Goal: Find specific page/section: Find specific page/section

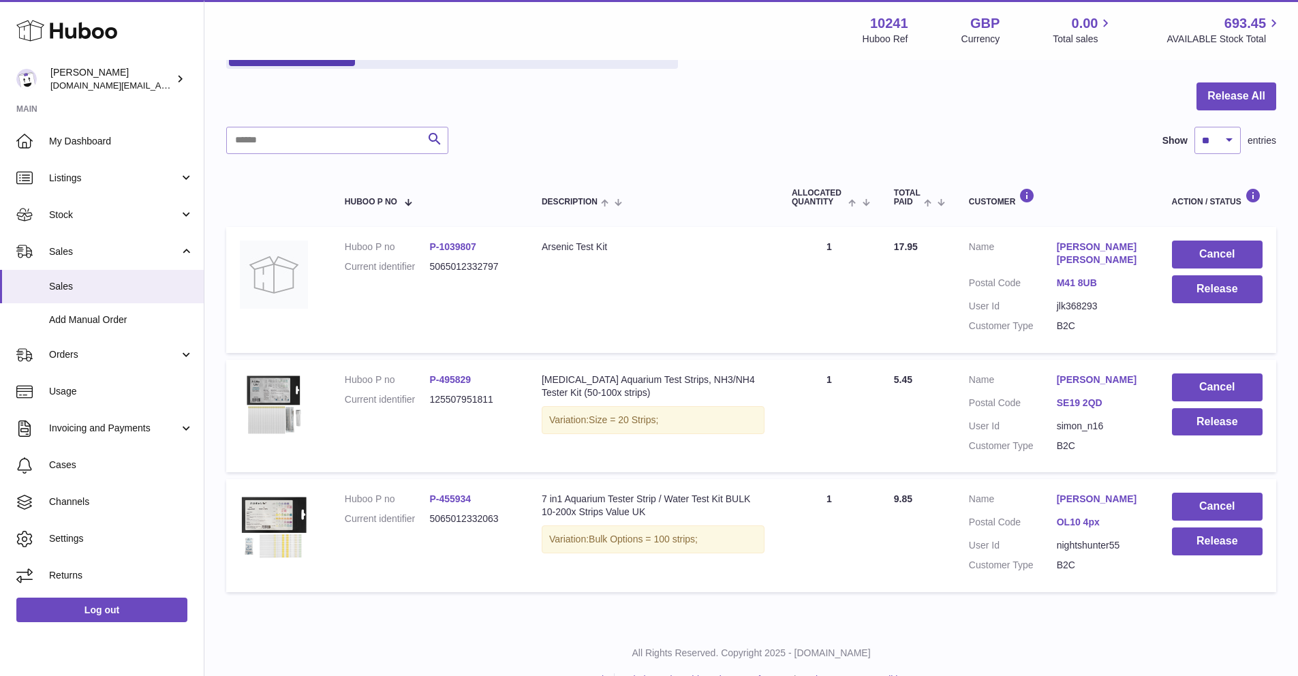
scroll to position [14, 0]
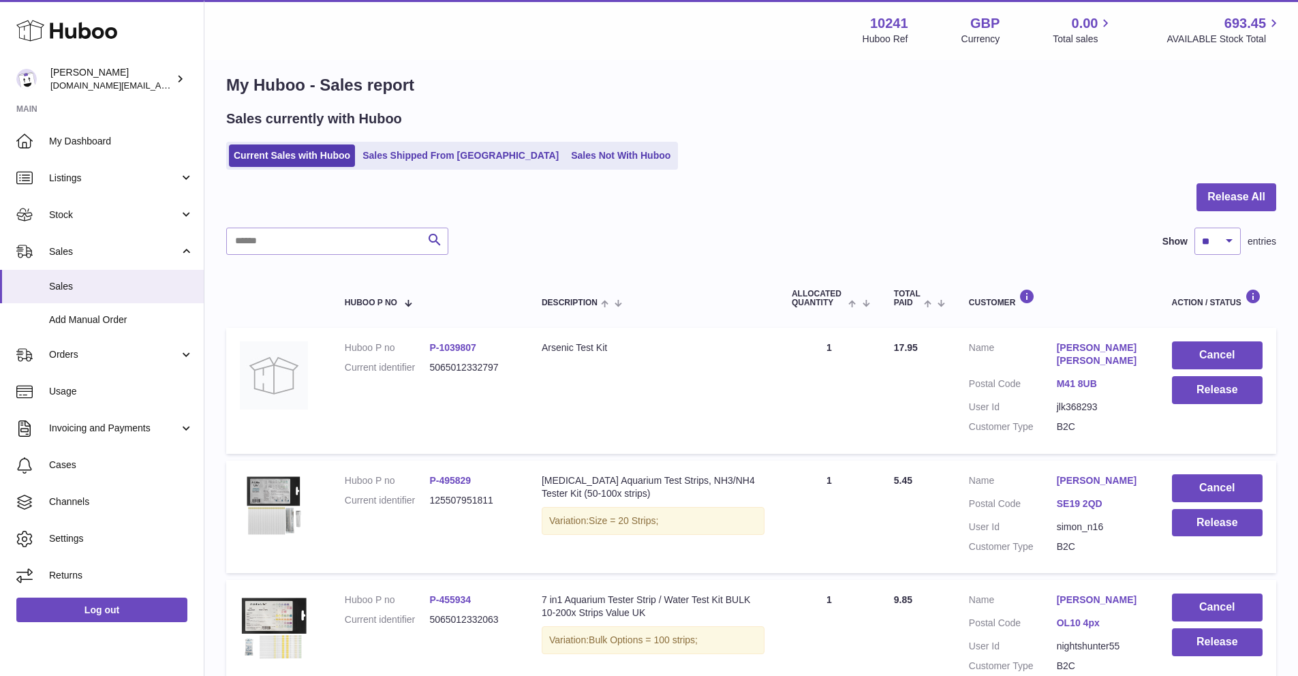
click at [298, 140] on div "Sales currently with Huboo Current Sales with Huboo Sales Shipped From Huboo Sa…" at bounding box center [751, 140] width 1050 height 60
click at [297, 144] on ul "Current Sales with Huboo Sales Shipped From Huboo Sales Not With Huboo" at bounding box center [452, 156] width 452 height 28
click at [296, 146] on link "Current Sales with Huboo" at bounding box center [292, 155] width 126 height 22
click at [291, 137] on div "Sales currently with Huboo Current Sales with Huboo Sales Shipped From Huboo Sa…" at bounding box center [751, 140] width 1050 height 60
click at [287, 144] on ul "Current Sales with Huboo Sales Shipped From Huboo Sales Not With Huboo" at bounding box center [452, 156] width 452 height 28
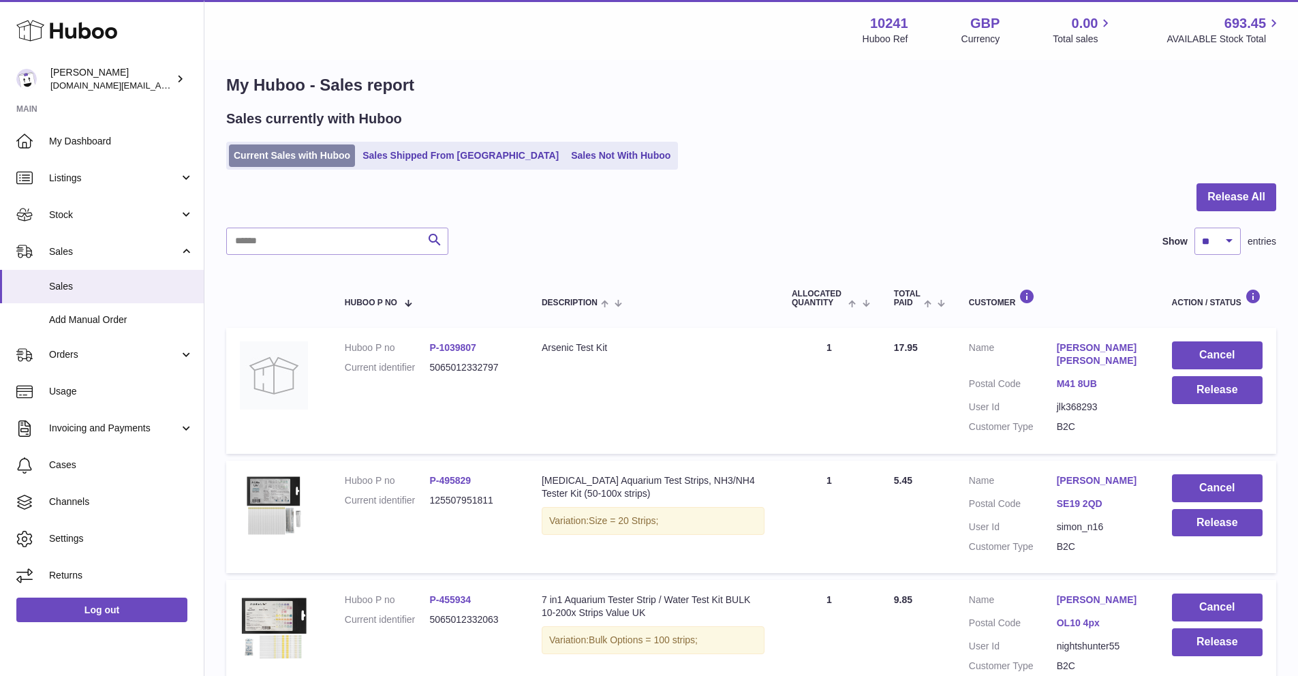
click at [269, 152] on link "Current Sales with Huboo" at bounding box center [292, 155] width 126 height 22
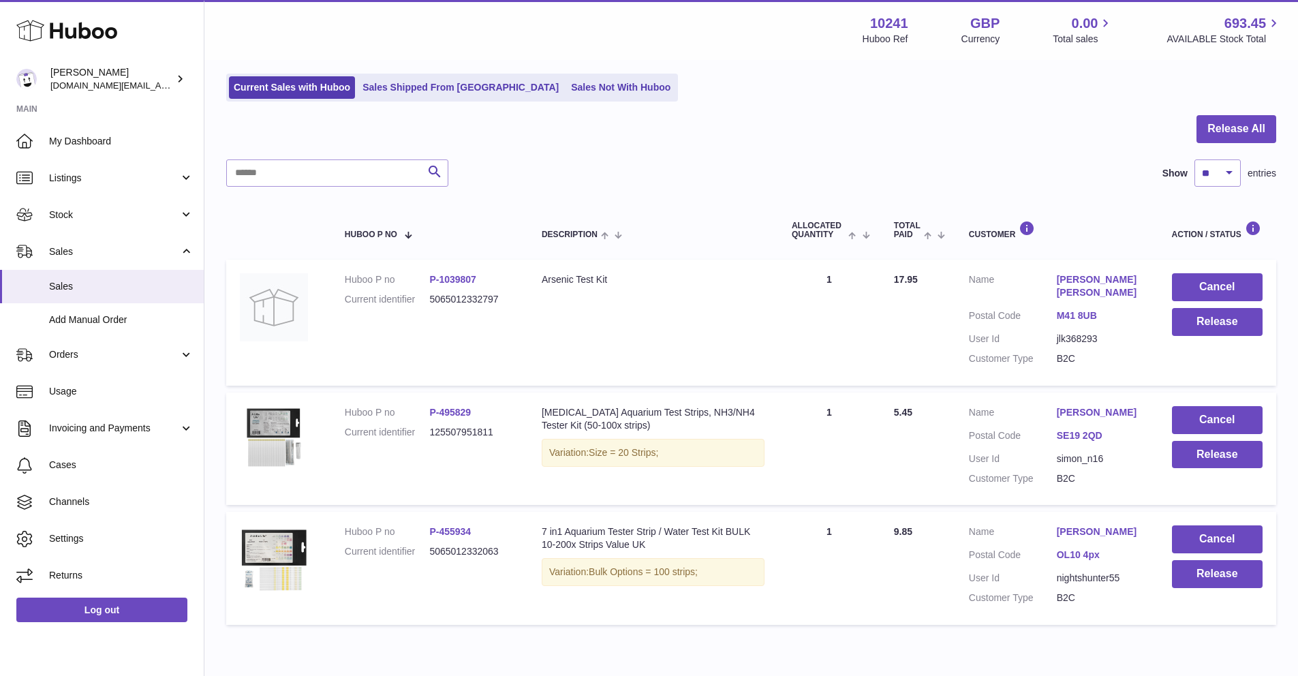
scroll to position [3, 0]
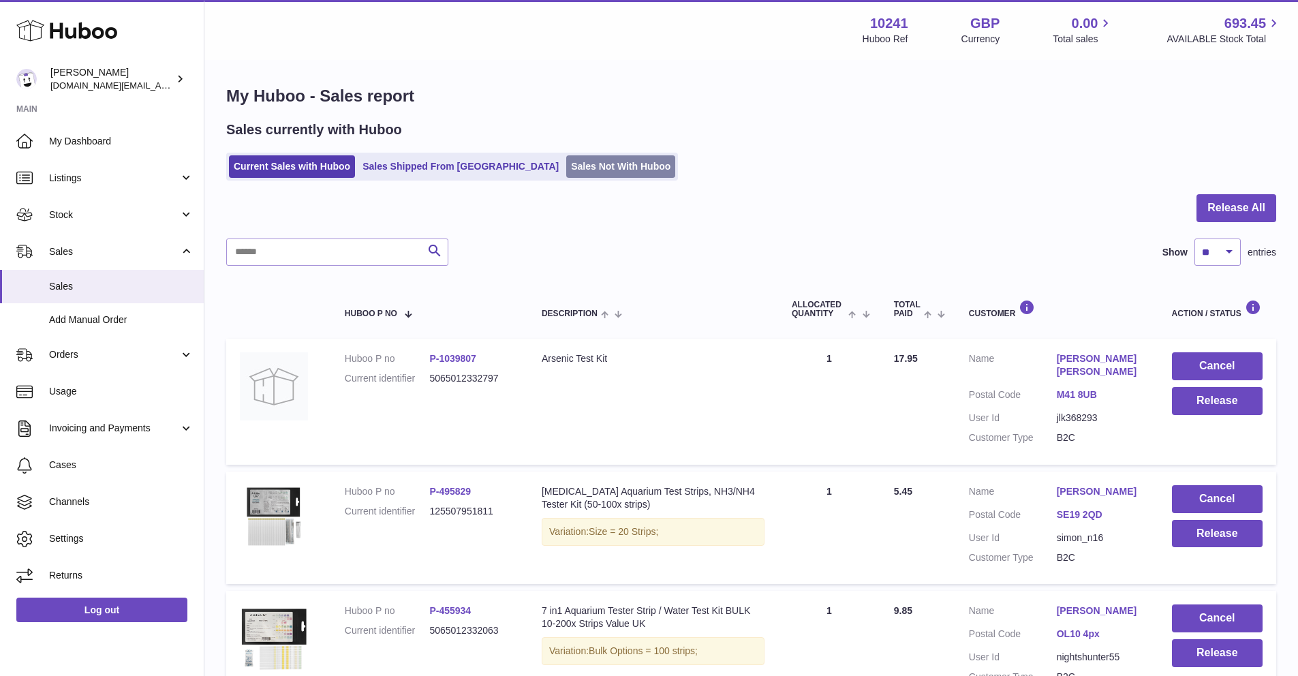
click at [566, 164] on link "Sales Not With Huboo" at bounding box center [620, 166] width 109 height 22
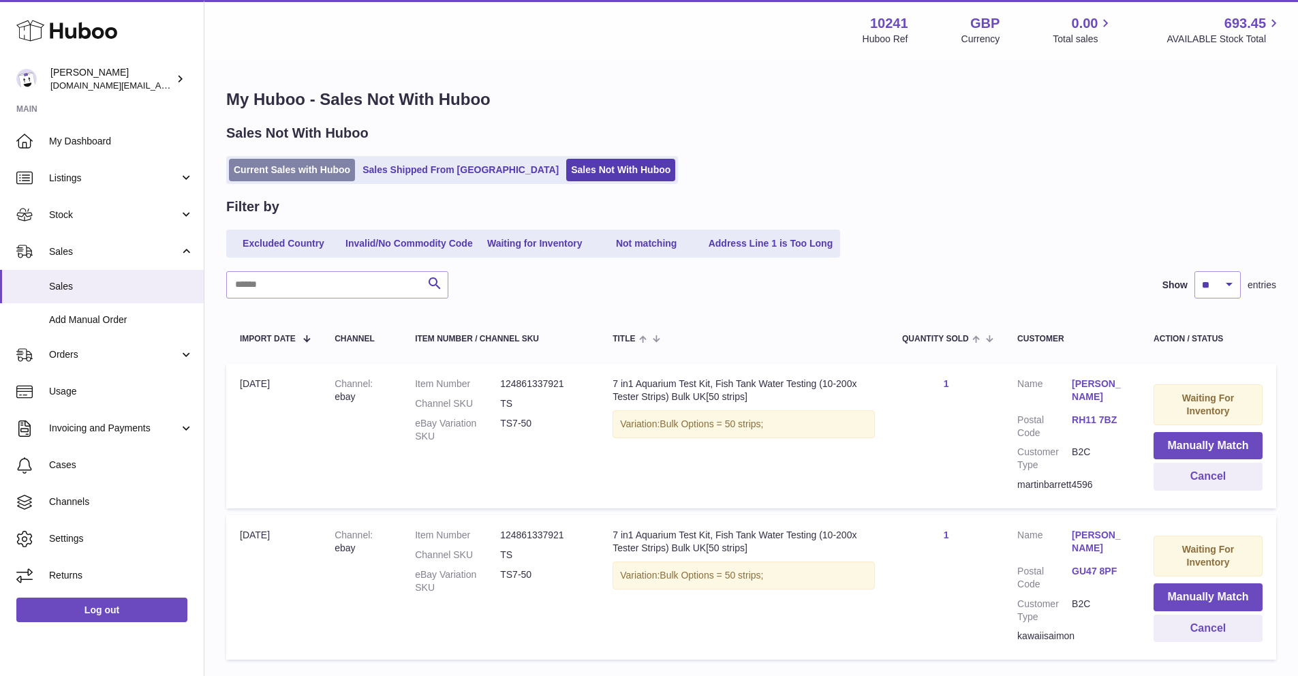
click at [280, 170] on link "Current Sales with Huboo" at bounding box center [292, 170] width 126 height 22
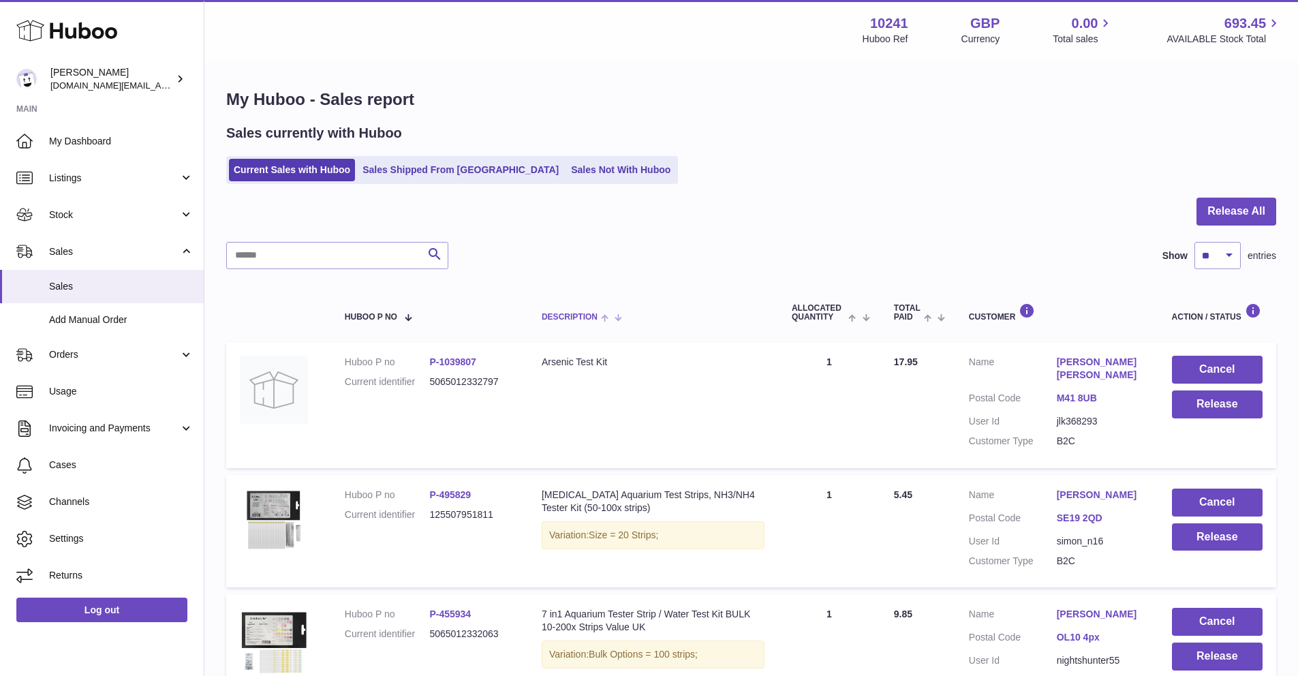
scroll to position [146, 0]
